Goal: Navigation & Orientation: Understand site structure

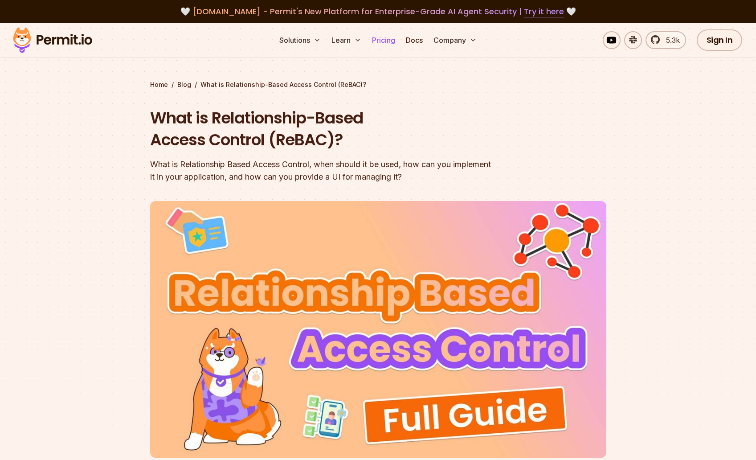
click at [388, 47] on link "Pricing" at bounding box center [384, 40] width 30 height 18
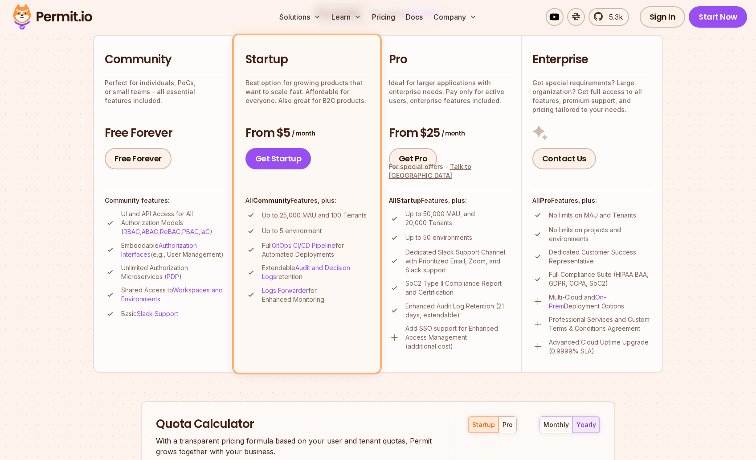
scroll to position [203, 0]
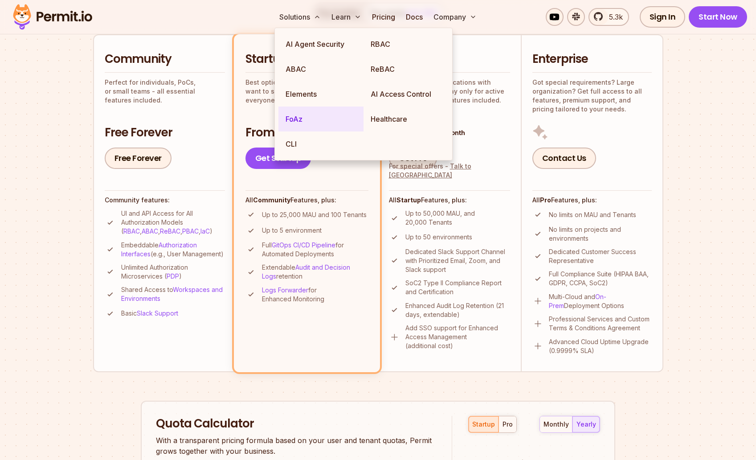
click at [305, 119] on link "FoAz" at bounding box center [321, 119] width 85 height 25
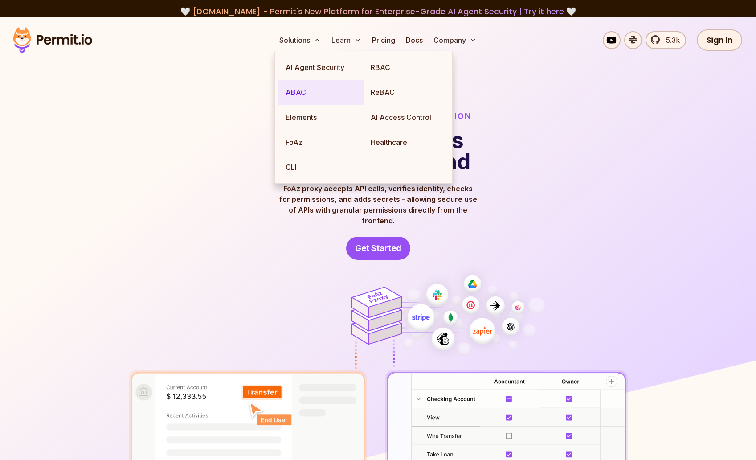
click at [318, 97] on link "ABAC" at bounding box center [321, 92] width 85 height 25
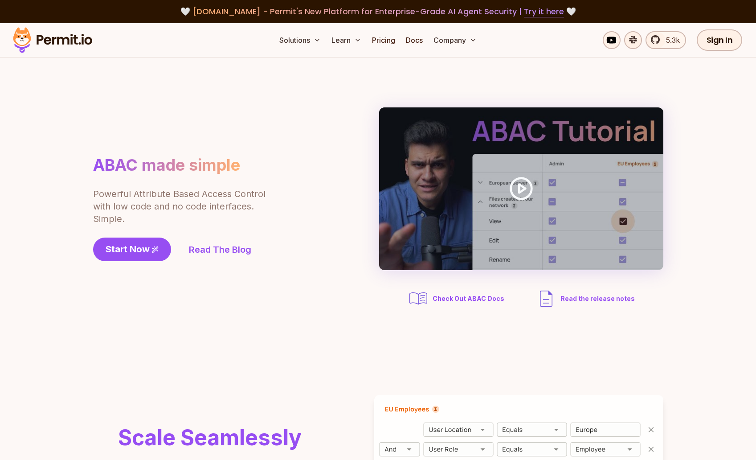
click at [88, 35] on img at bounding box center [52, 40] width 87 height 30
